Goal: Check status: Check status

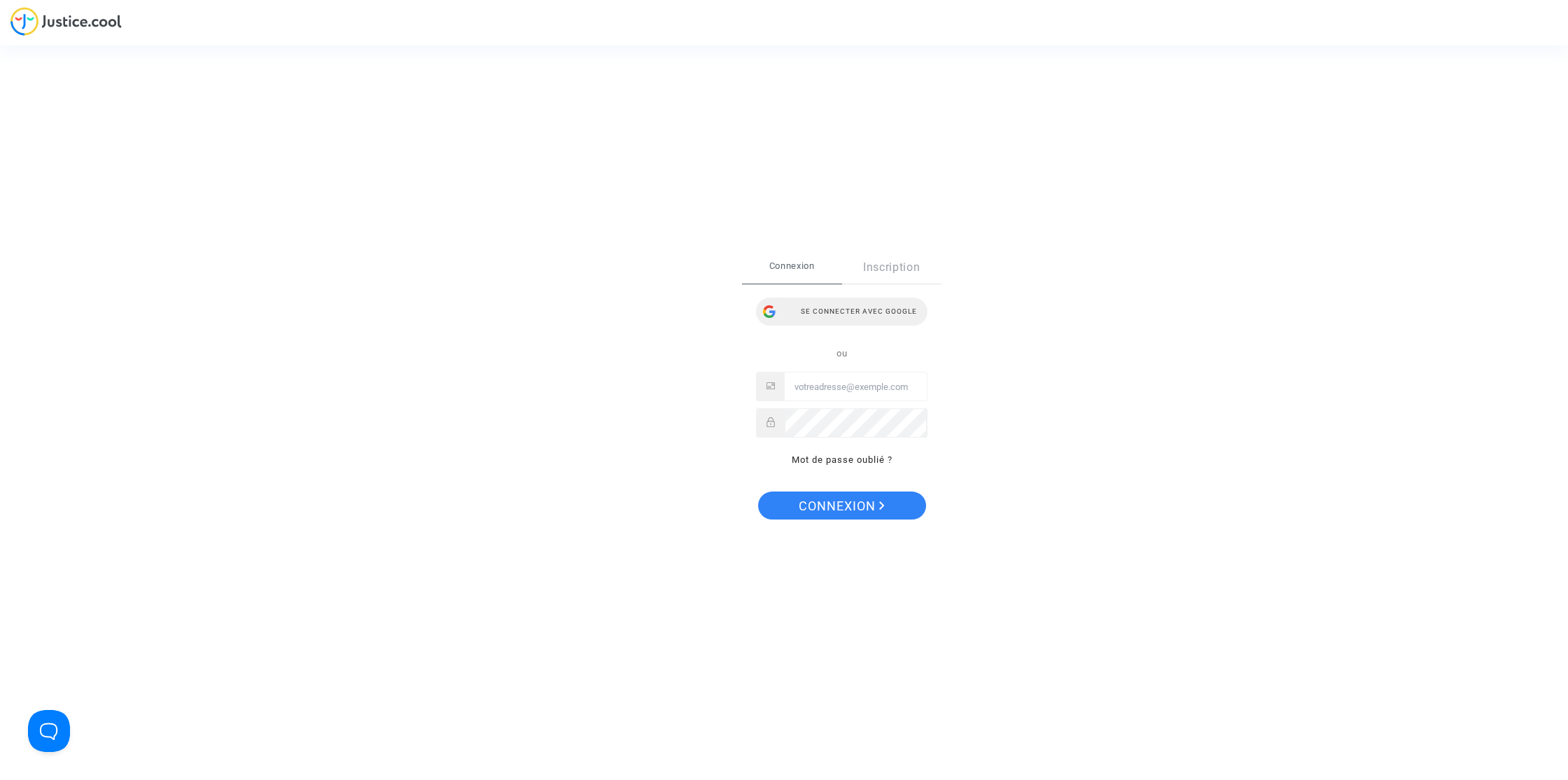
click at [832, 304] on div "Se connecter avec Google" at bounding box center [842, 311] width 172 height 28
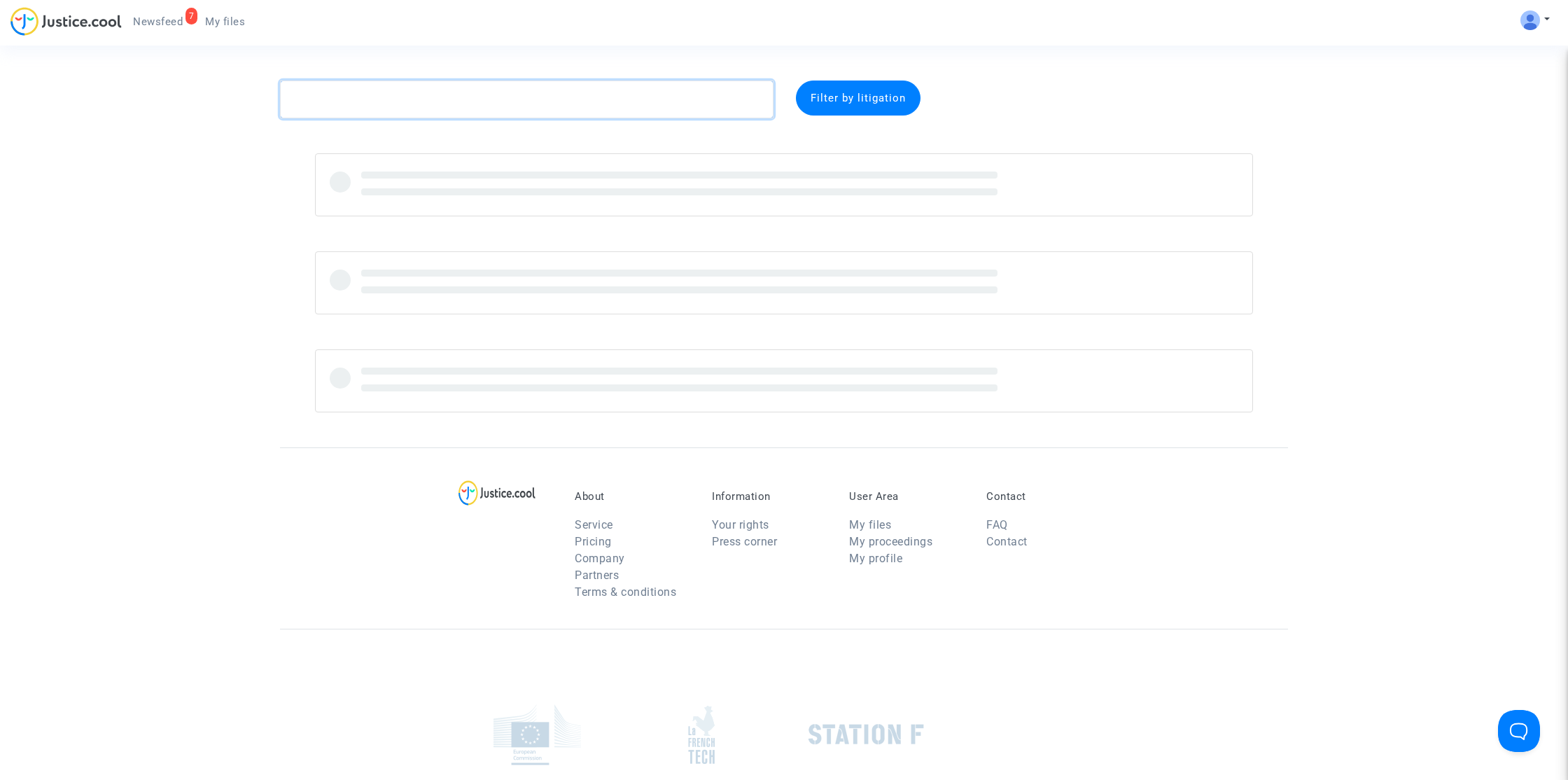
click at [633, 107] on textarea at bounding box center [526, 99] width 493 height 38
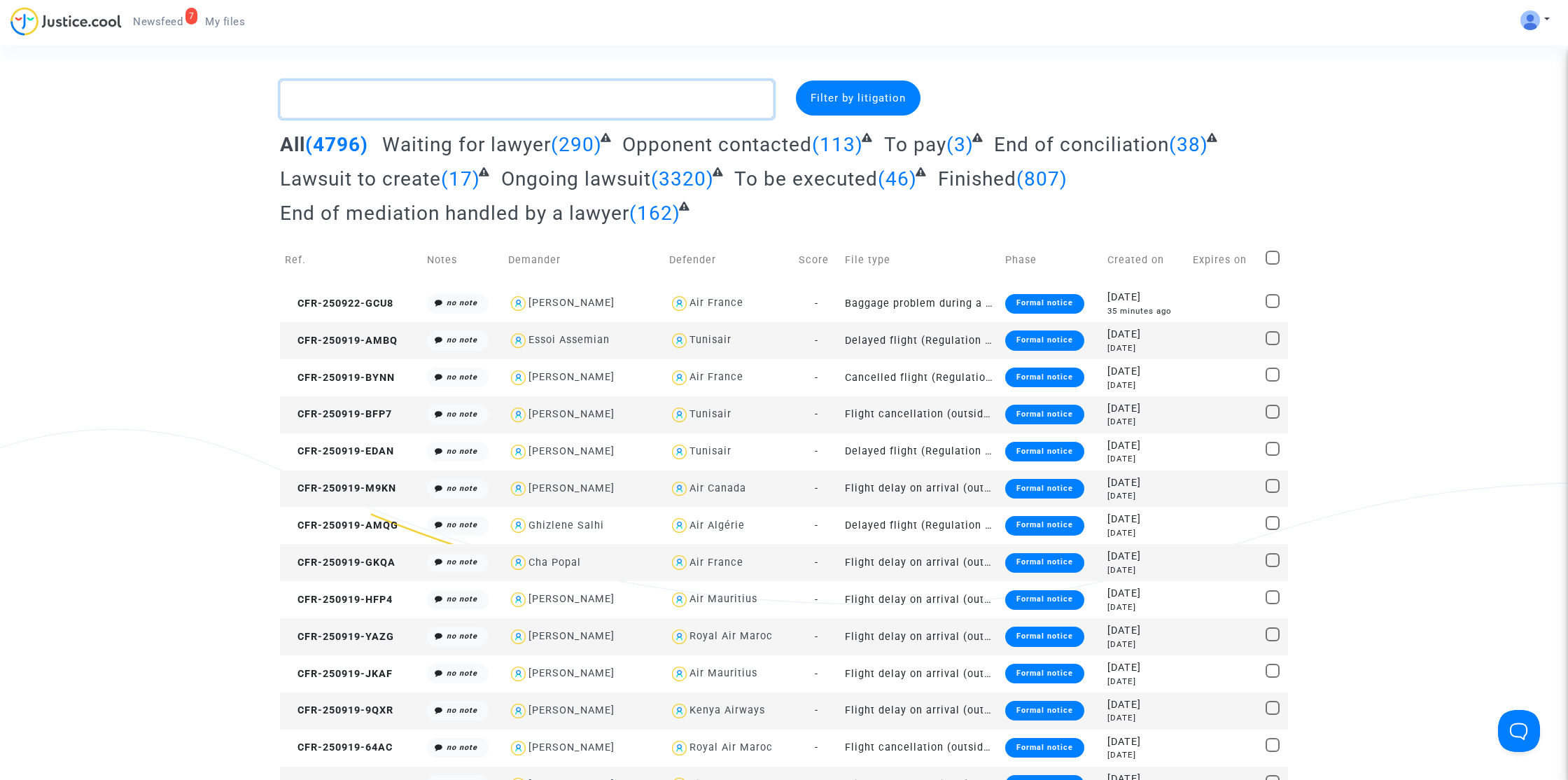
paste textarea "Diaby"
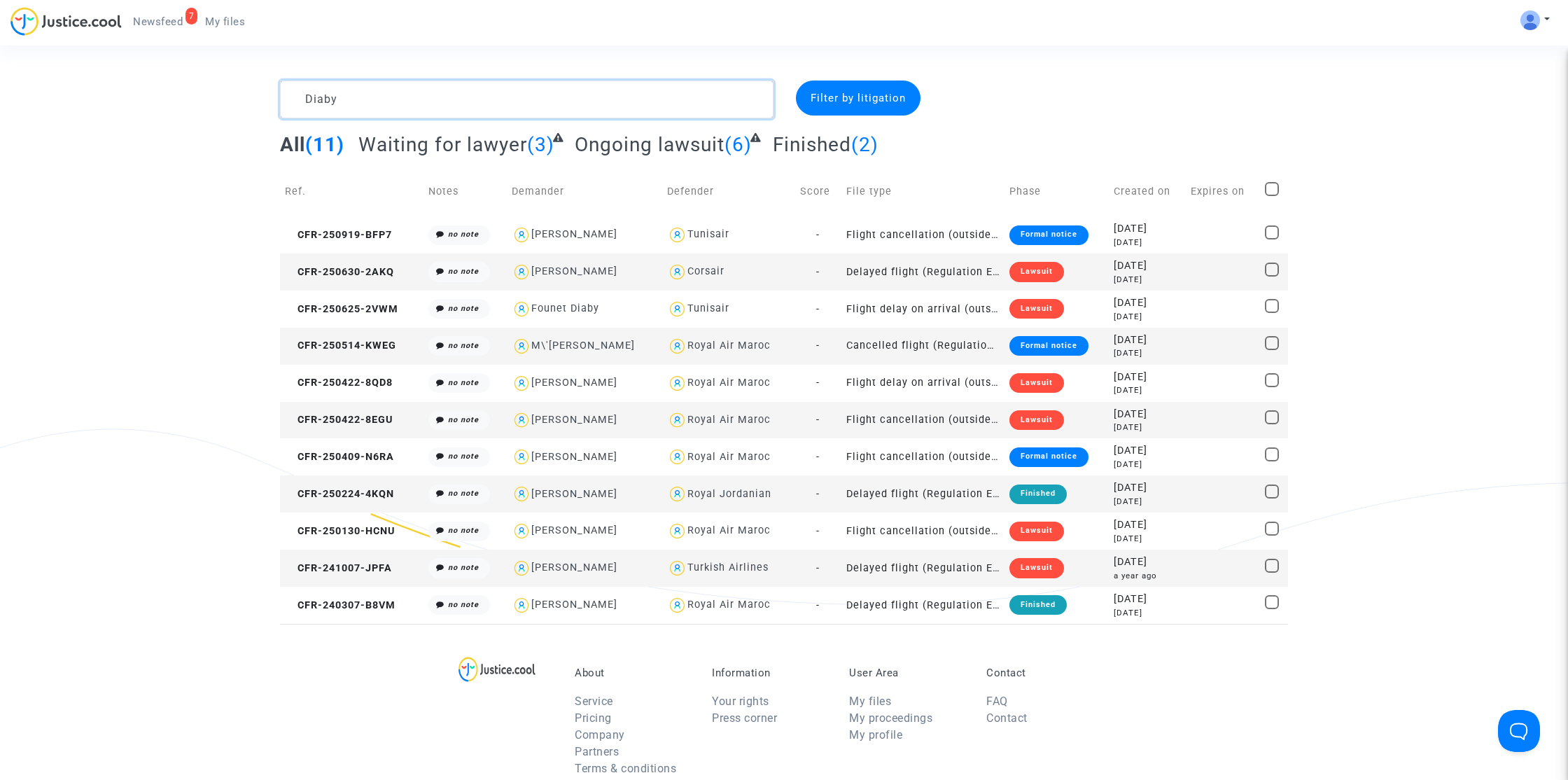
type textarea "Diaby"
click at [349, 347] on span "CFR-250514-KWEG" at bounding box center [340, 345] width 112 height 11
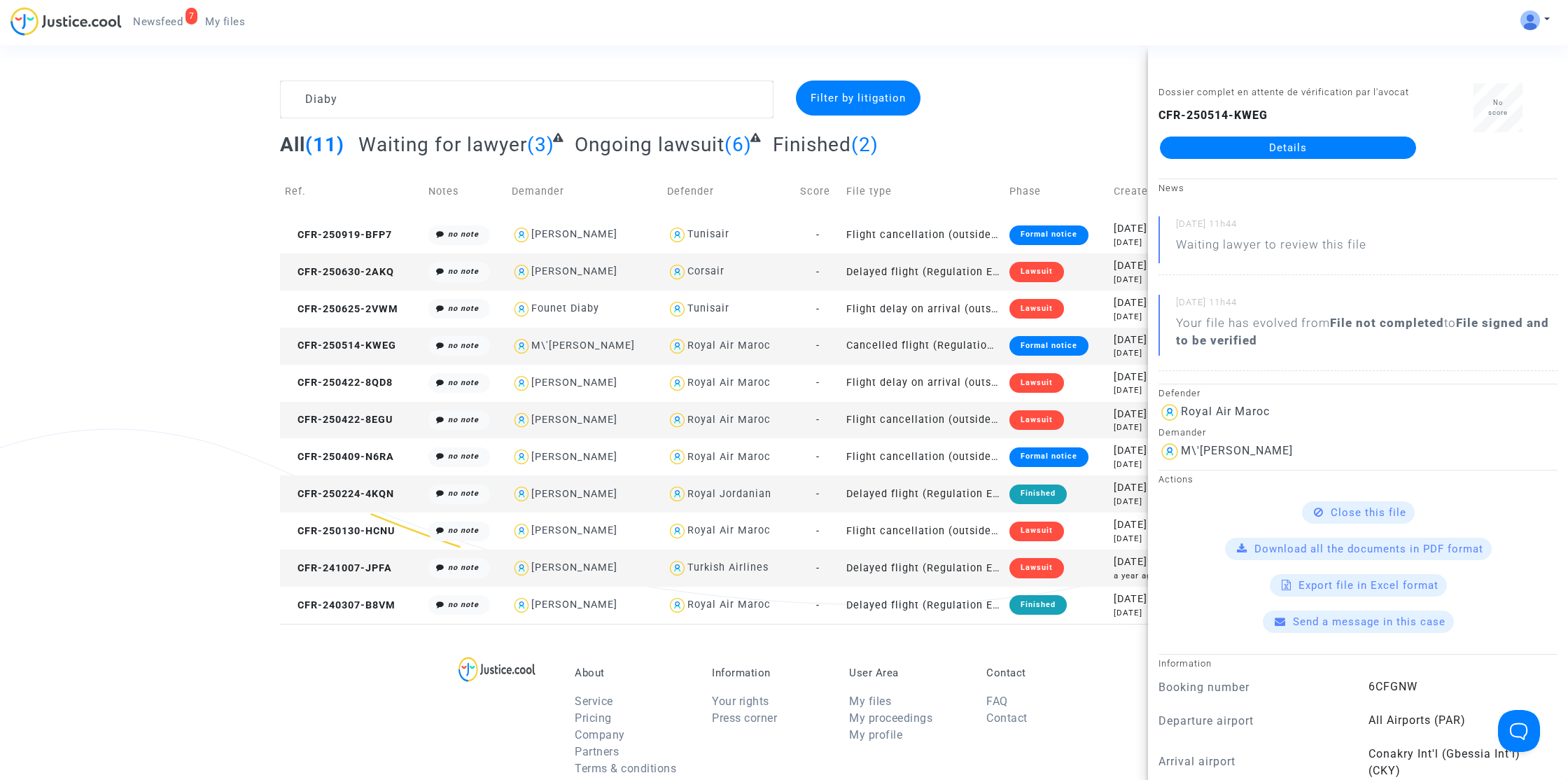
click at [1346, 148] on link "Details" at bounding box center [1288, 147] width 257 height 22
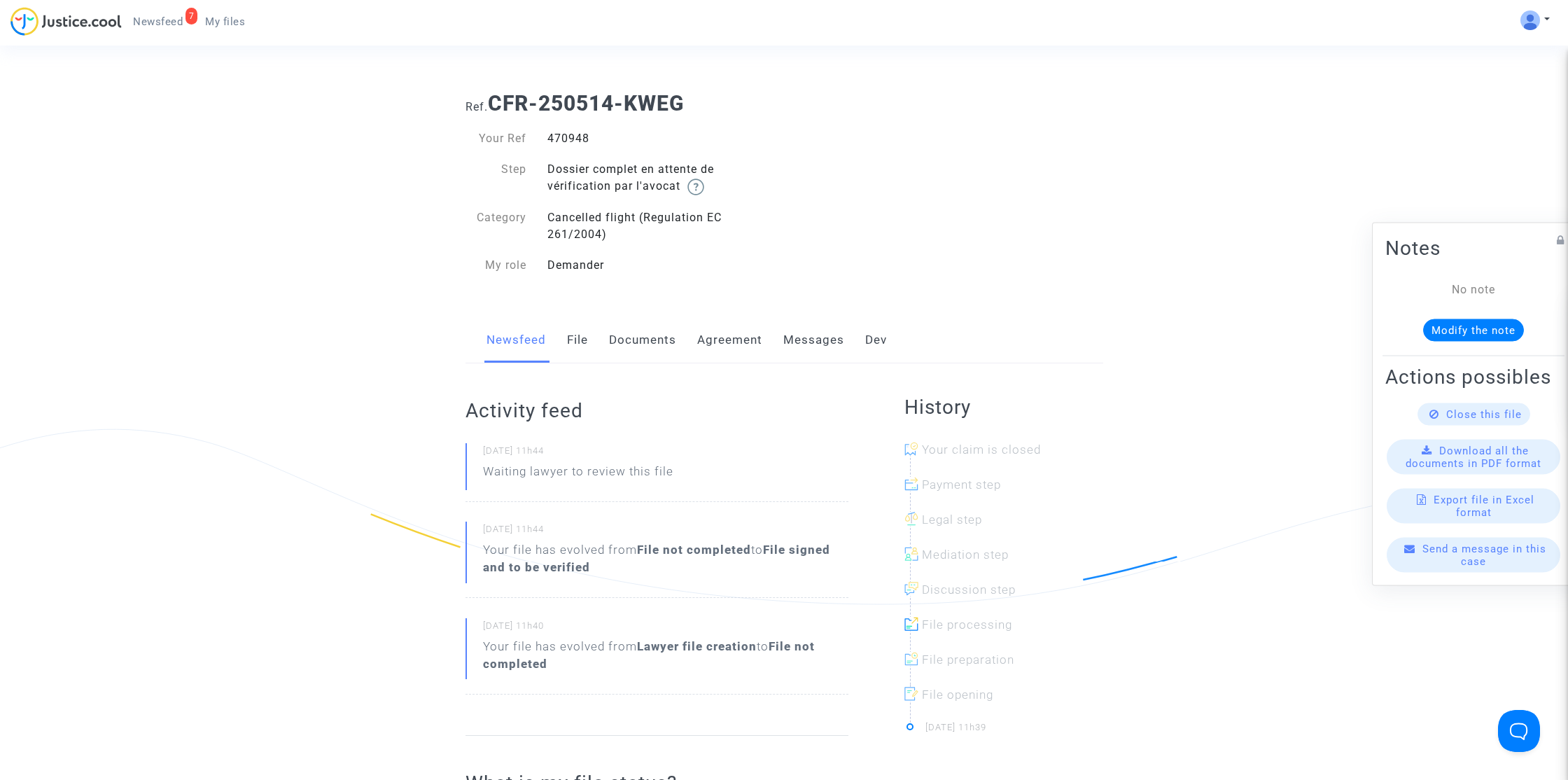
click at [815, 344] on link "Messages" at bounding box center [814, 339] width 61 height 46
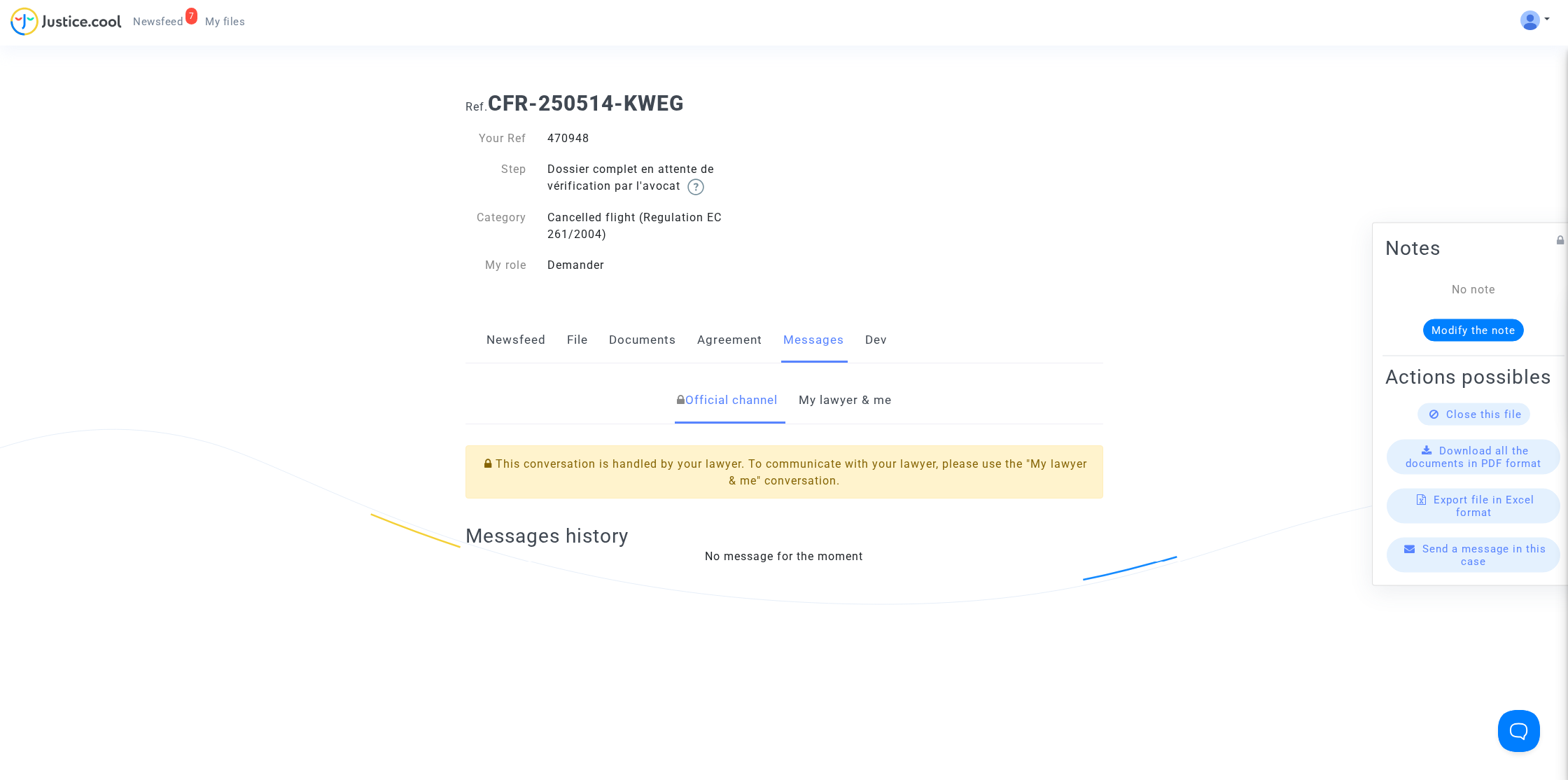
click at [753, 340] on link "Agreement" at bounding box center [730, 339] width 65 height 46
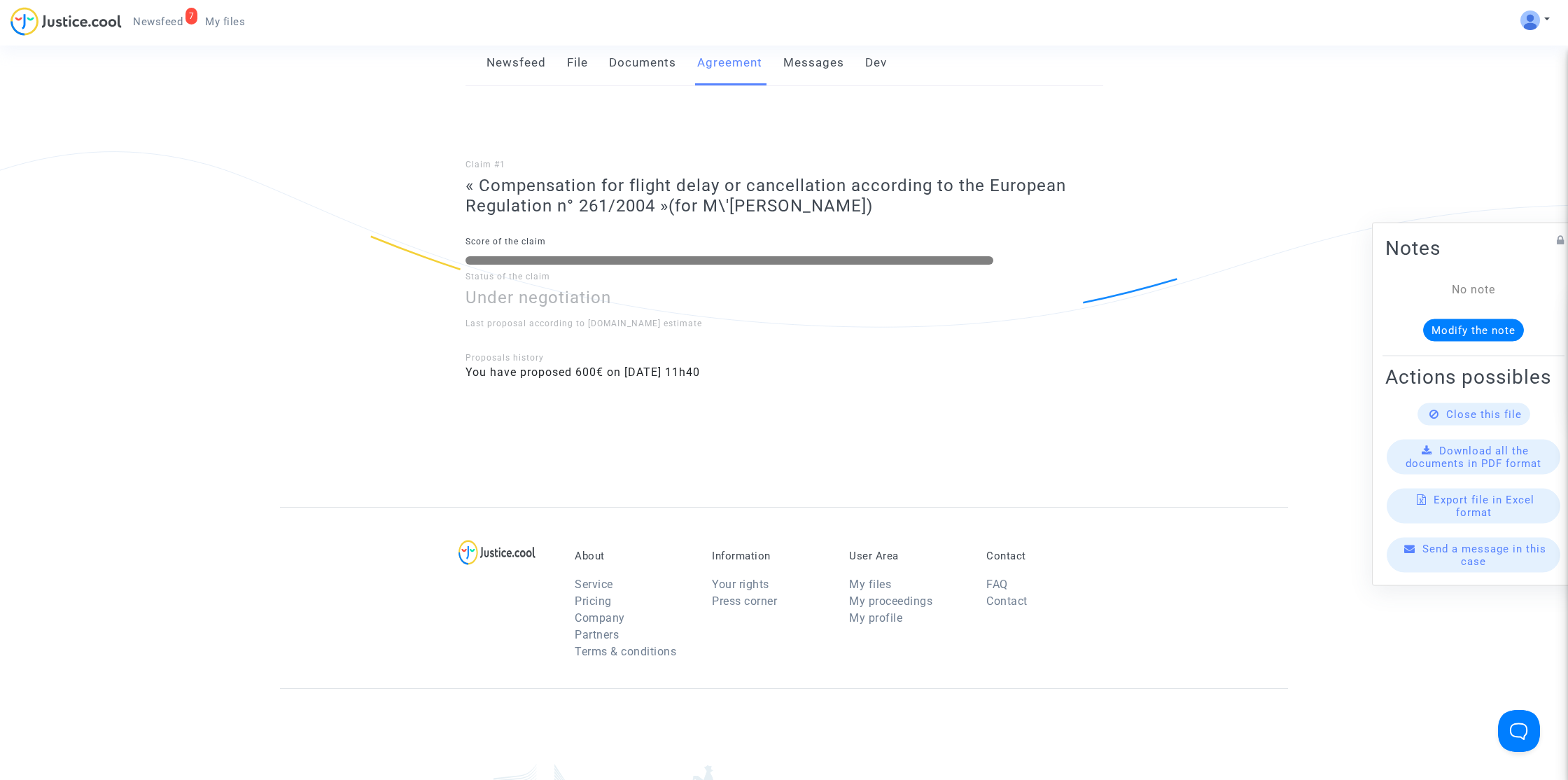
scroll to position [86, 0]
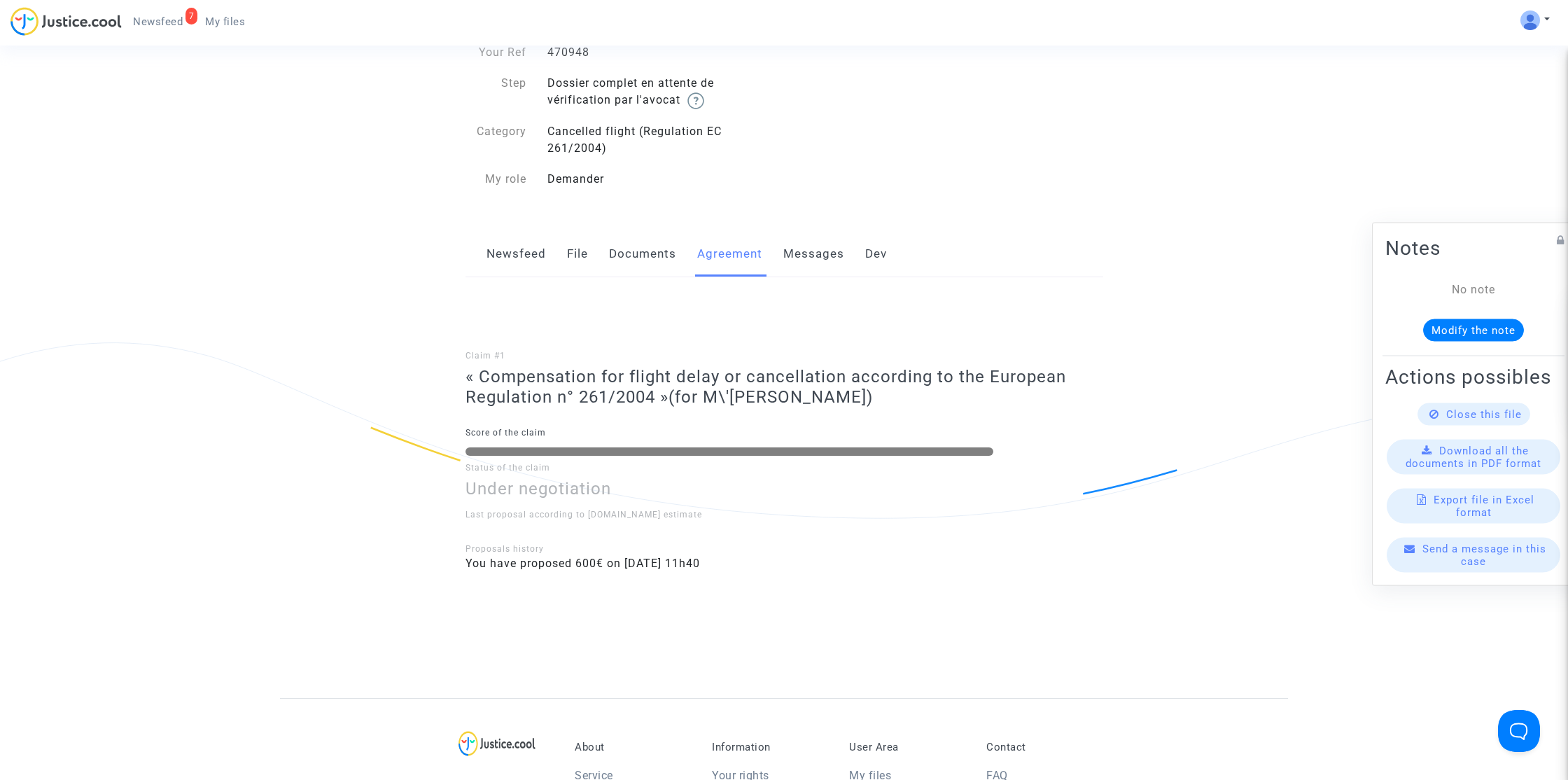
click at [635, 240] on link "Documents" at bounding box center [643, 254] width 67 height 46
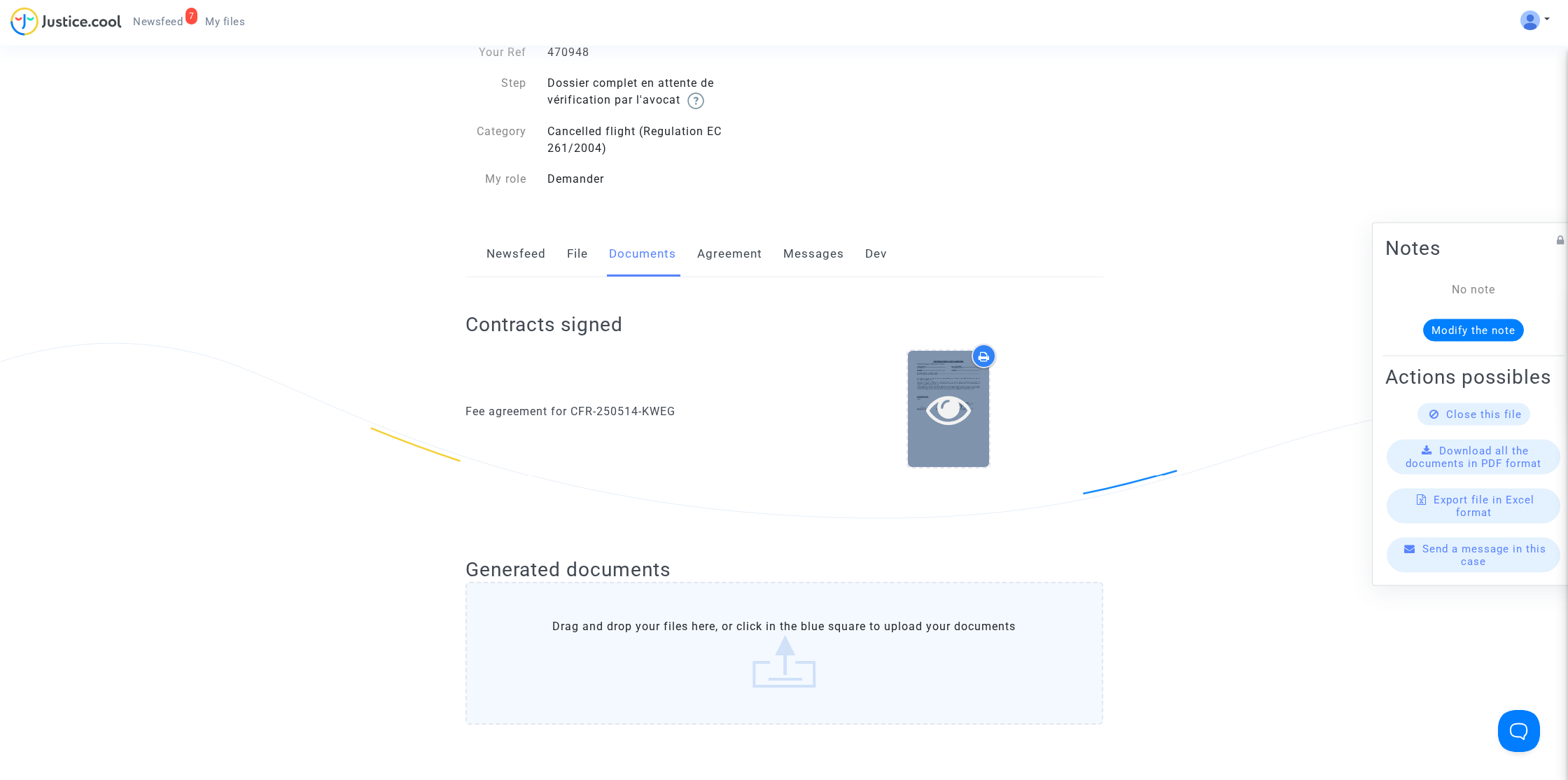
click at [962, 408] on icon at bounding box center [949, 408] width 46 height 45
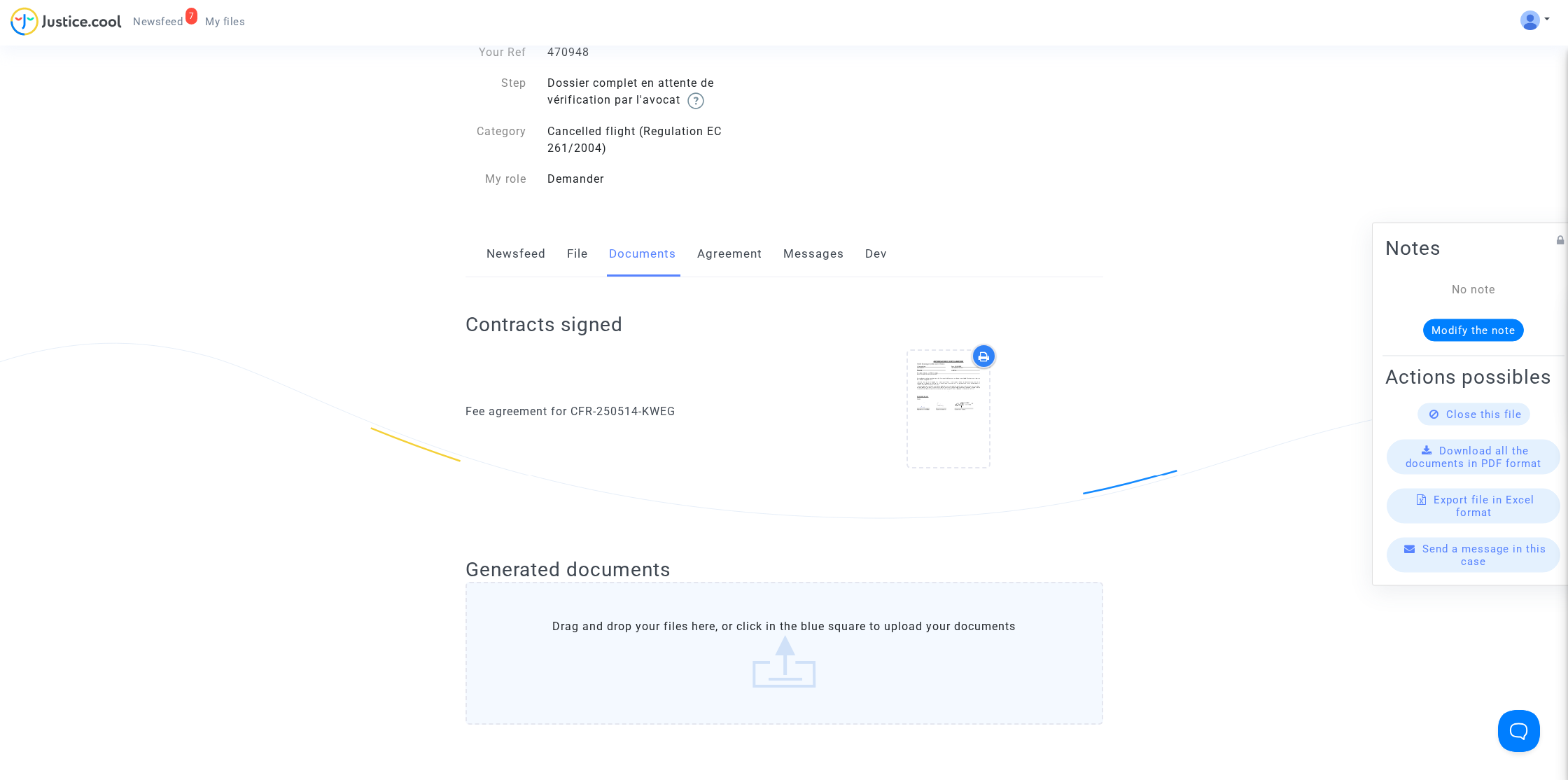
click at [717, 249] on link "Agreement" at bounding box center [730, 254] width 65 height 46
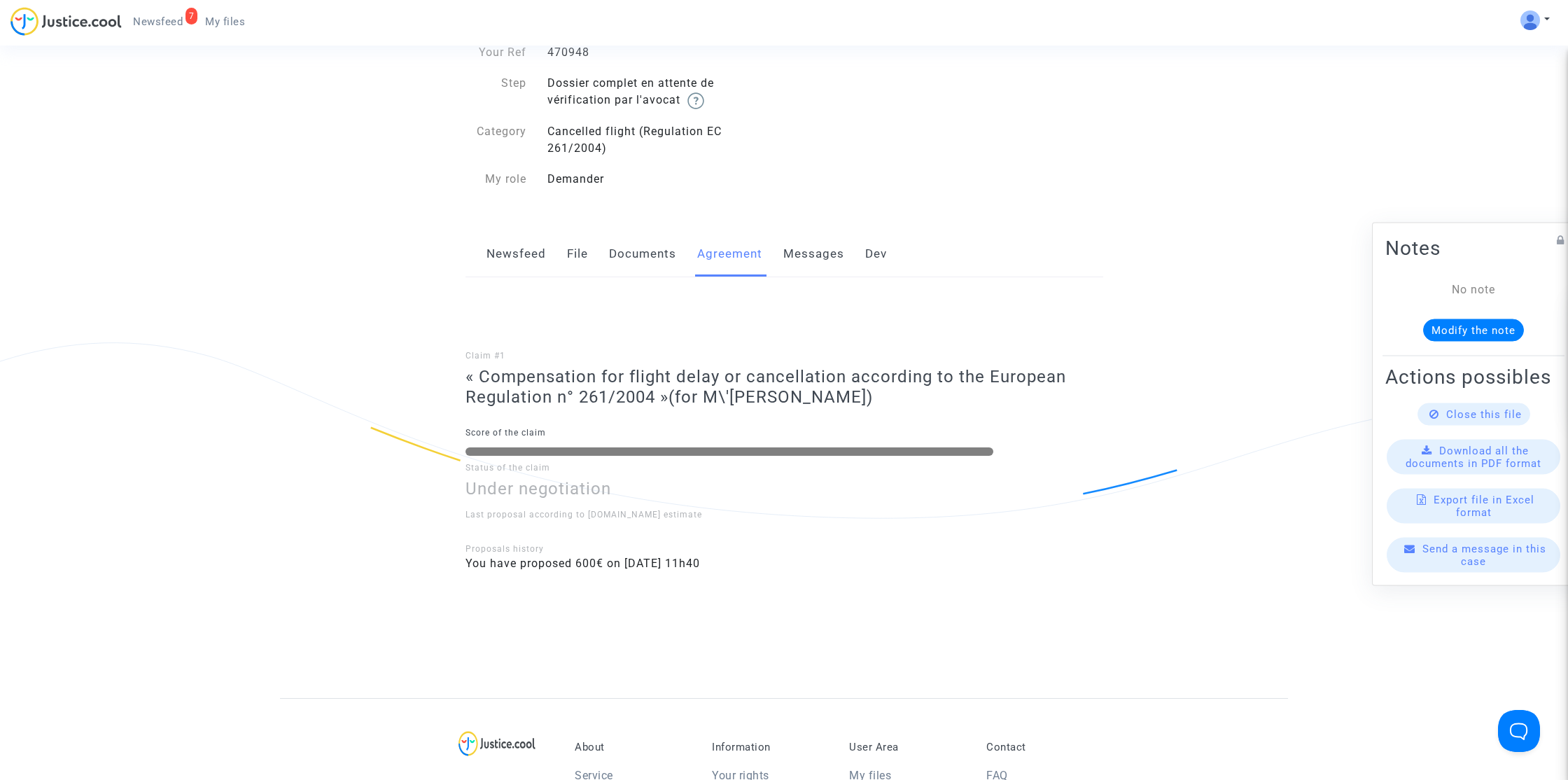
click at [530, 258] on link "Newsfeed" at bounding box center [516, 254] width 59 height 46
